Goal: Information Seeking & Learning: Learn about a topic

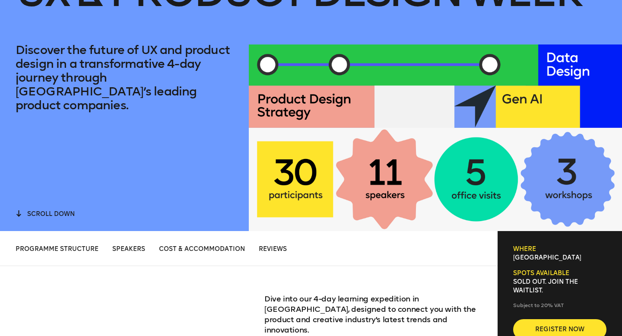
scroll to position [373, 0]
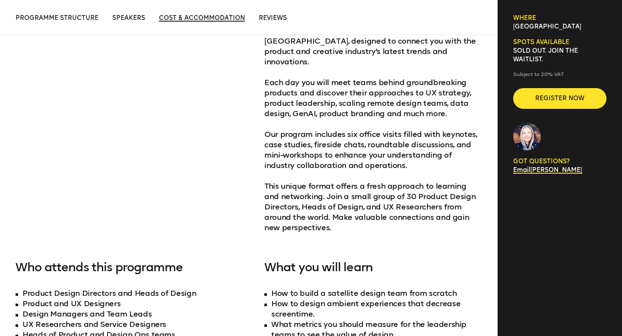
click at [196, 16] on span "Cost & Accommodation" at bounding box center [202, 17] width 86 height 7
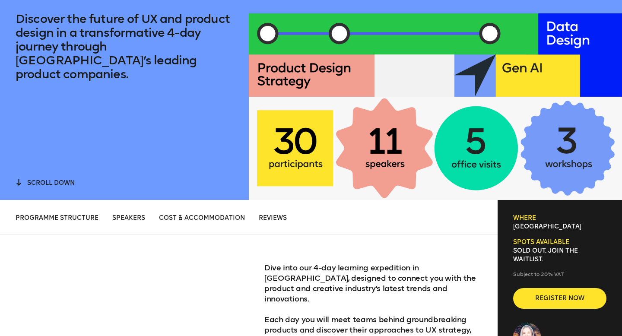
scroll to position [0, 0]
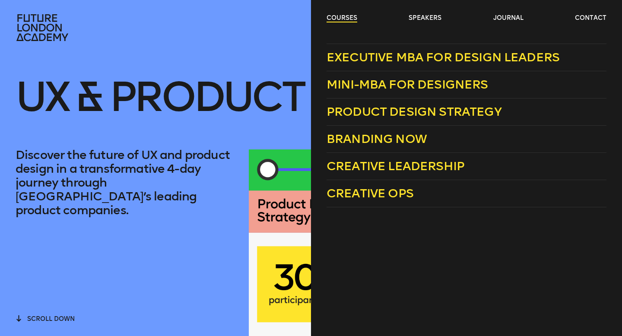
click at [350, 17] on link "courses" at bounding box center [342, 18] width 31 height 9
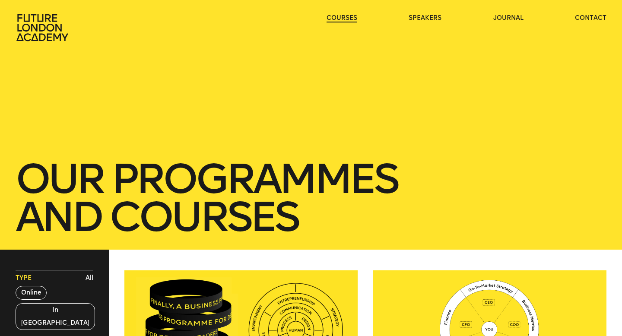
click at [342, 17] on link "courses" at bounding box center [342, 18] width 31 height 9
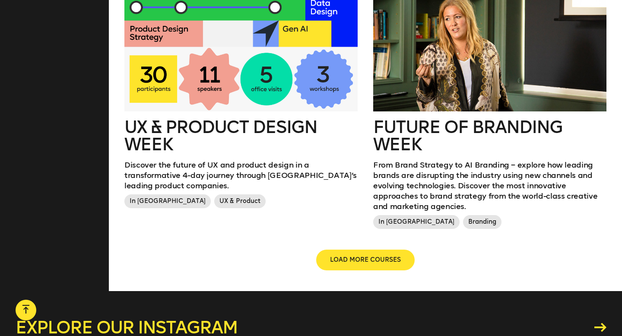
scroll to position [1008, 0]
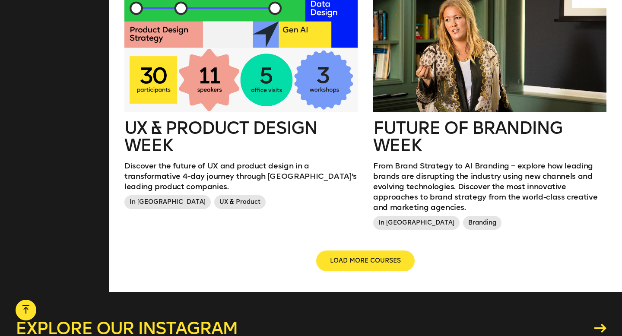
click at [425, 119] on h2 "Future of branding week" at bounding box center [489, 136] width 233 height 35
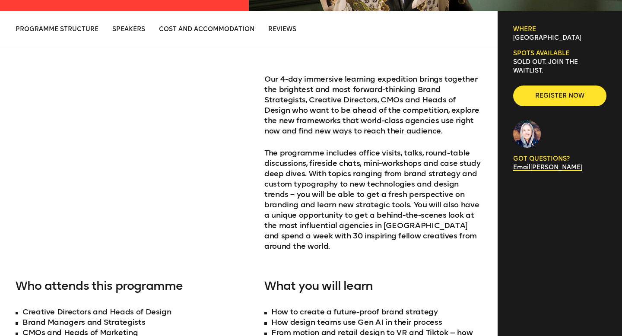
scroll to position [326, 0]
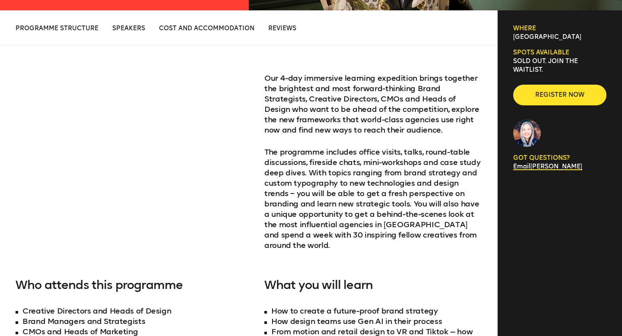
click at [183, 36] on div "Programme Structure Speakers Cost and Accommodation Reviews Programme Structure…" at bounding box center [249, 27] width 498 height 35
click at [188, 32] on span "Cost and Accommodation" at bounding box center [206, 28] width 95 height 7
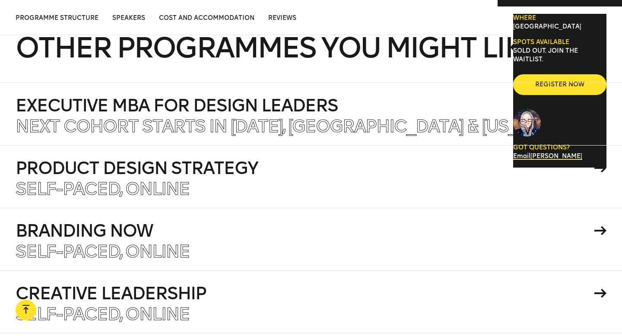
scroll to position [3408, 0]
